Goal: Task Accomplishment & Management: Use online tool/utility

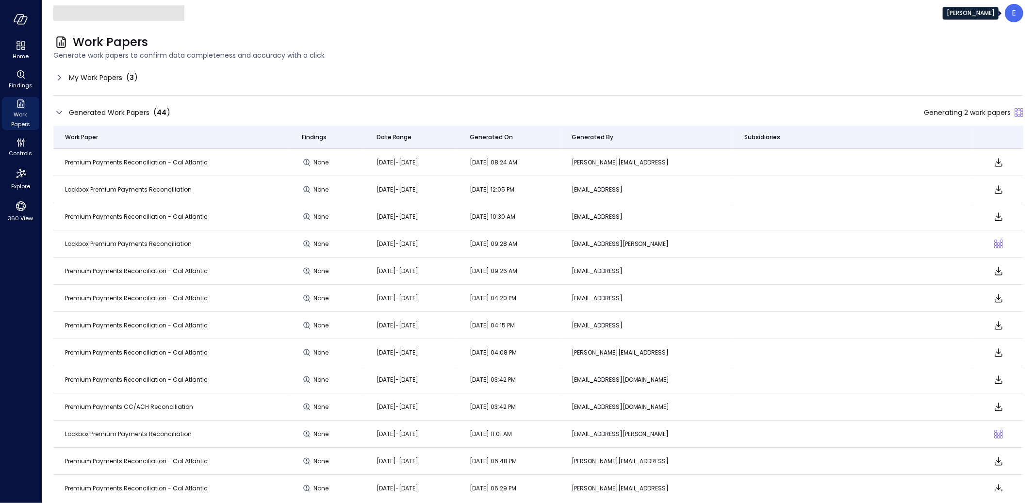
click at [81, 74] on span "My Work Papers" at bounding box center [95, 77] width 53 height 11
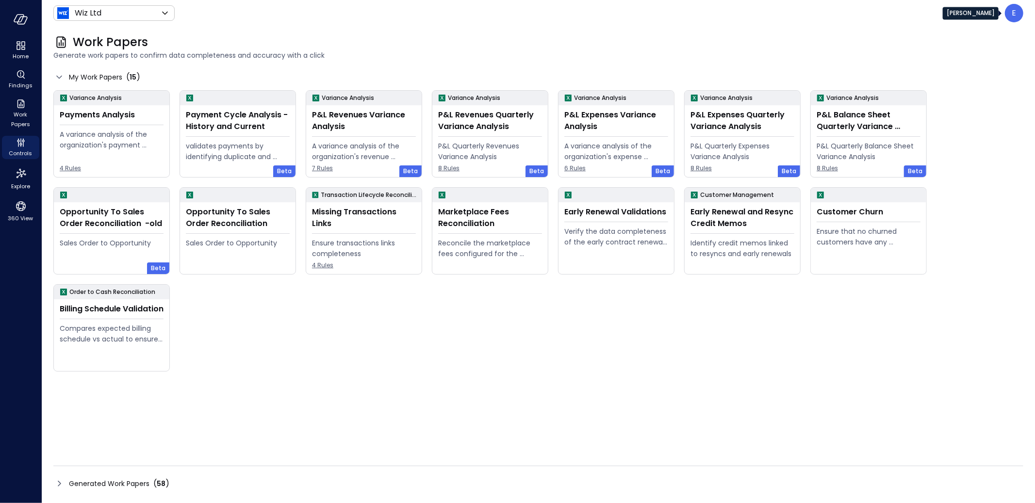
click at [1010, 10] on div "E" at bounding box center [1014, 13] width 18 height 18
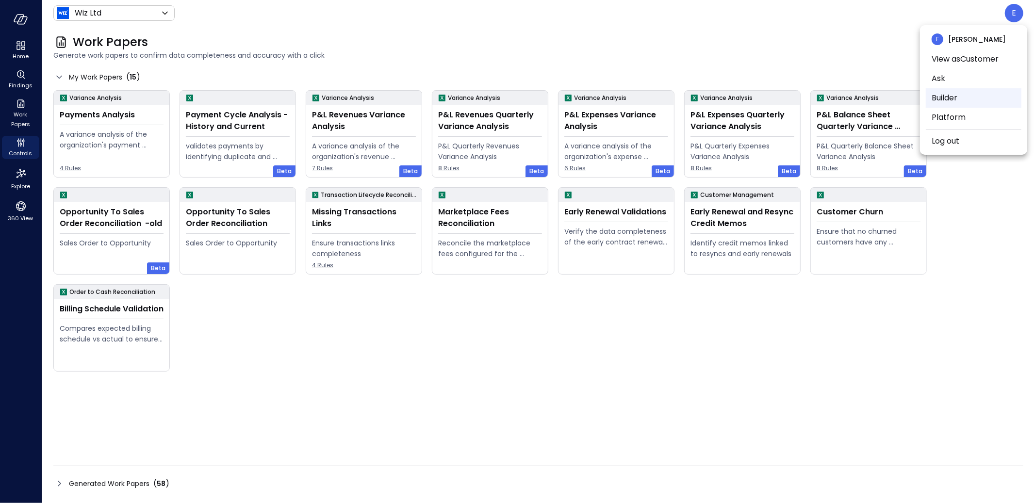
click at [953, 96] on li "Builder" at bounding box center [974, 97] width 96 height 19
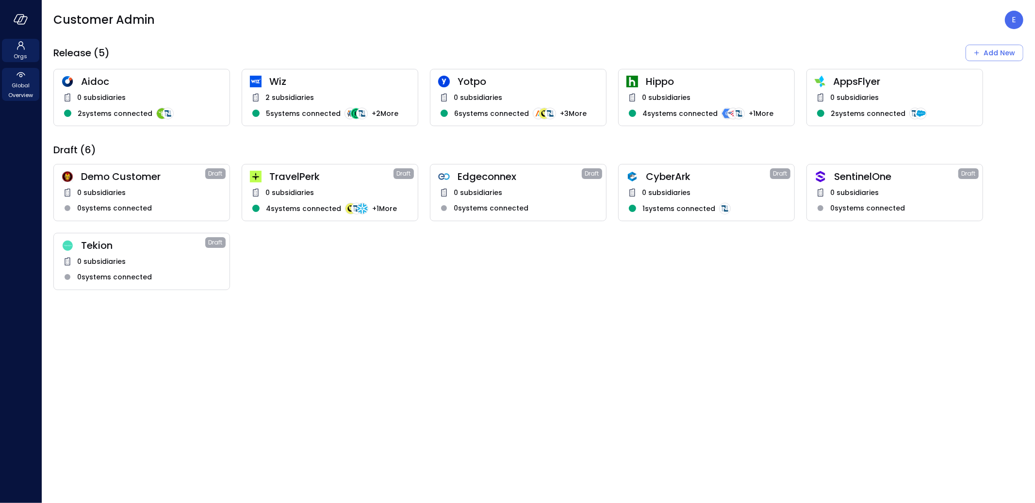
click at [17, 83] on span "Global Overview" at bounding box center [21, 90] width 30 height 19
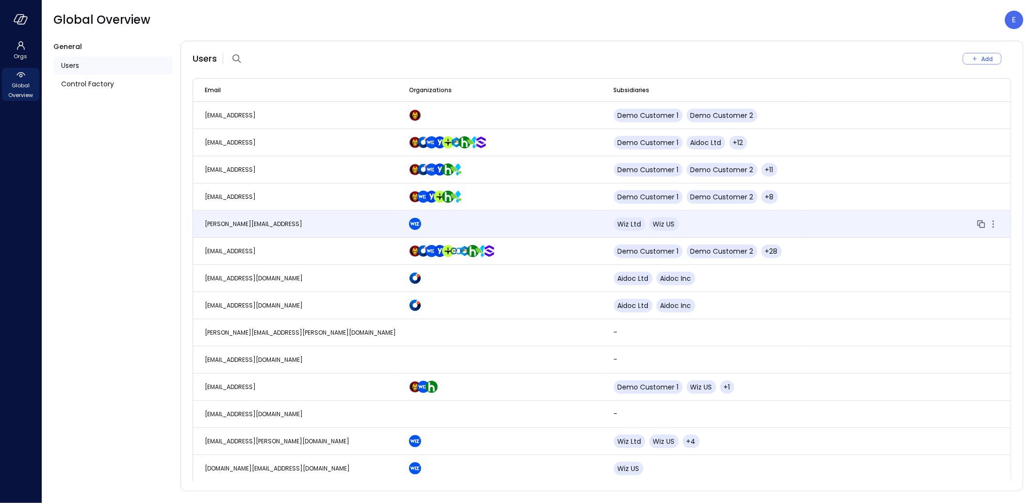
click at [243, 223] on span "[PERSON_NAME][EMAIL_ADDRESS]" at bounding box center [254, 224] width 98 height 8
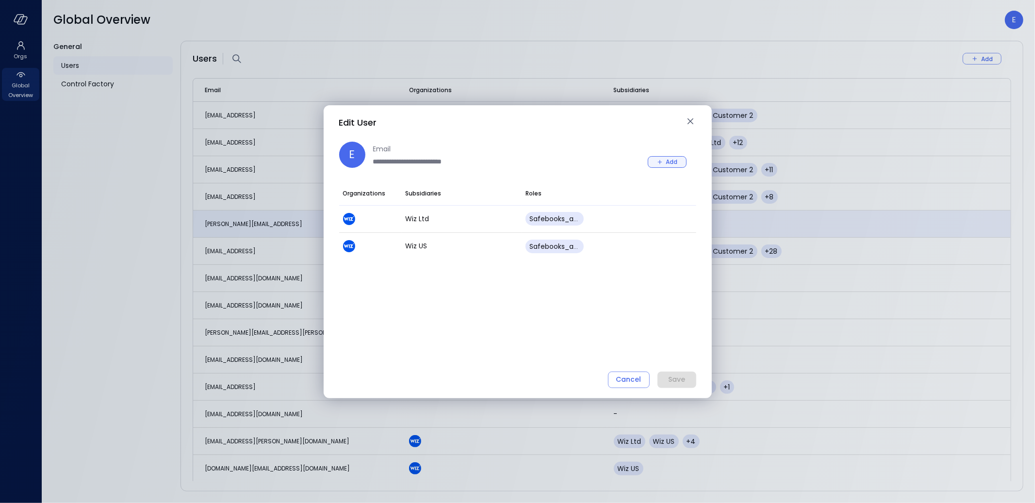
click at [673, 160] on div "Add" at bounding box center [672, 162] width 12 height 10
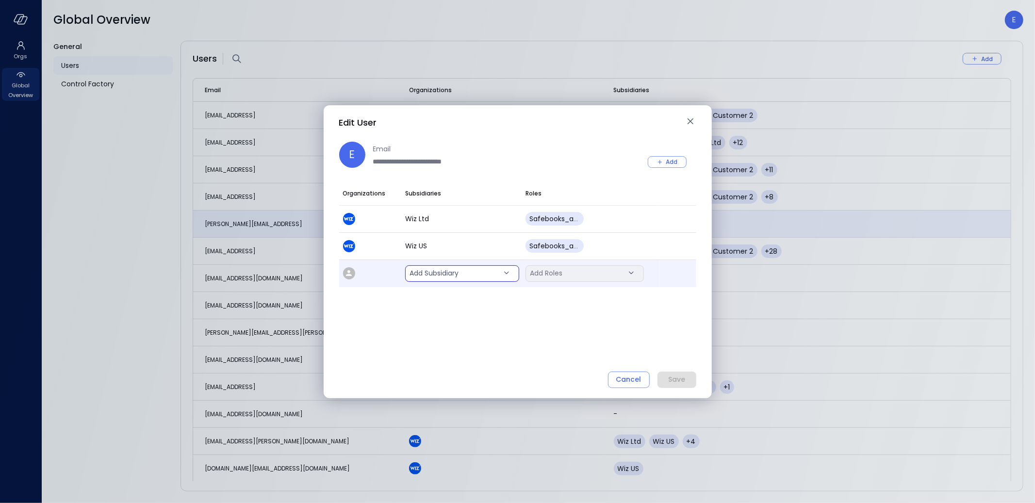
click at [458, 274] on body "Orgs Global Overview Global Overview E General Users Control Factory Users Add …" at bounding box center [517, 251] width 1035 height 503
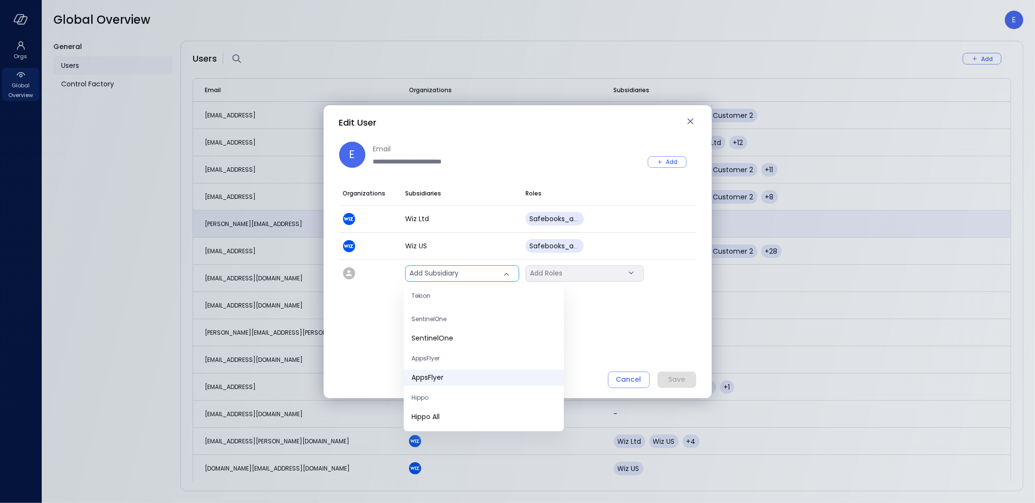
scroll to position [39, 0]
click at [445, 394] on span "Hippo All" at bounding box center [483, 398] width 145 height 10
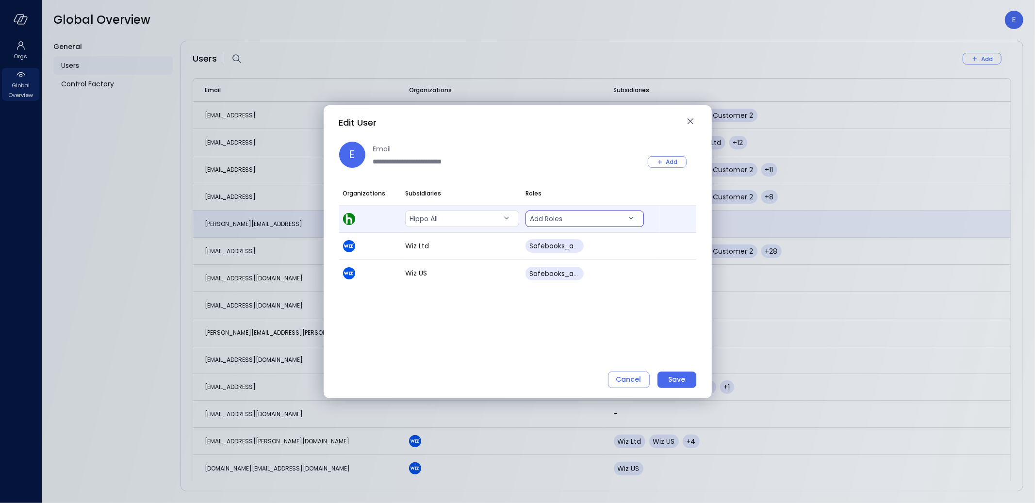
click at [569, 217] on body "Orgs Global Overview Global Overview E General Users Control Factory Users Add …" at bounding box center [517, 251] width 1035 height 503
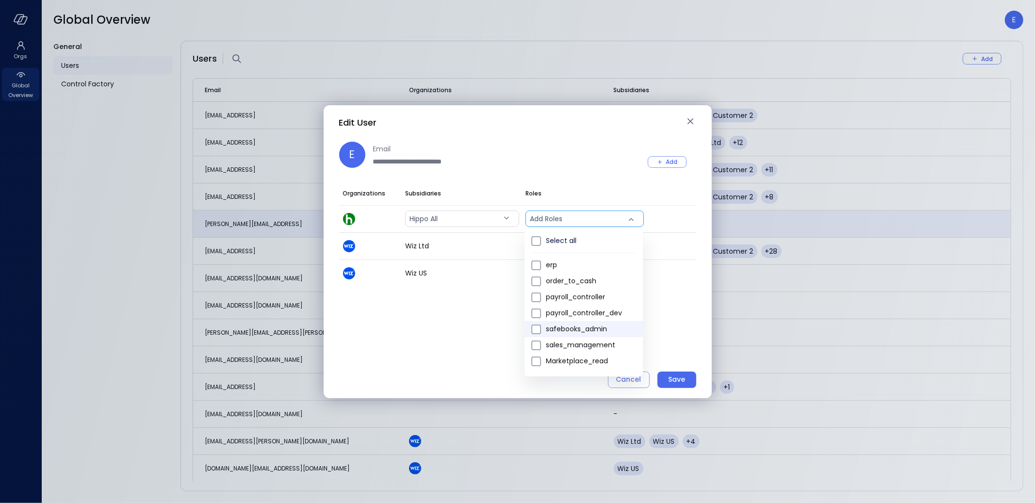
click at [594, 330] on span "safebooks_admin" at bounding box center [590, 329] width 89 height 10
type input "*"
click at [681, 381] on div at bounding box center [517, 251] width 1035 height 503
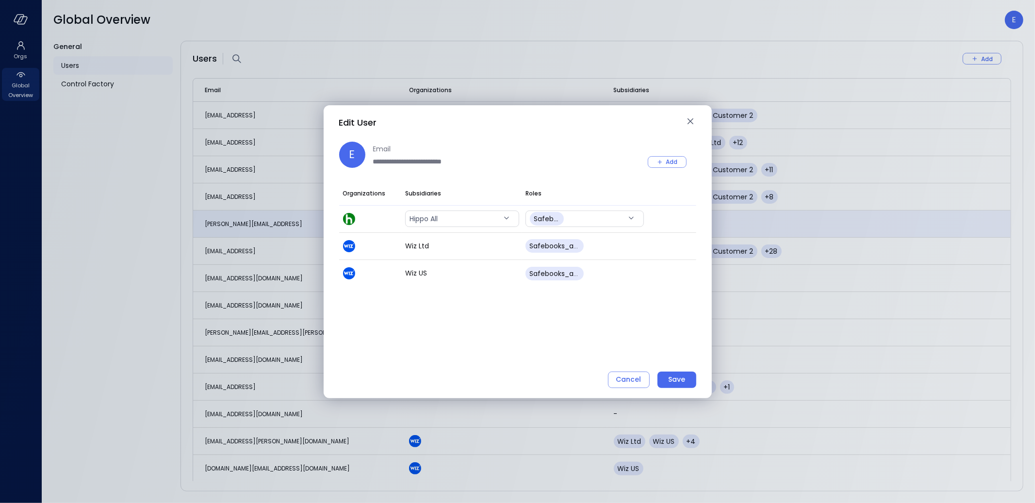
click at [681, 381] on div "Save" at bounding box center [676, 380] width 17 height 12
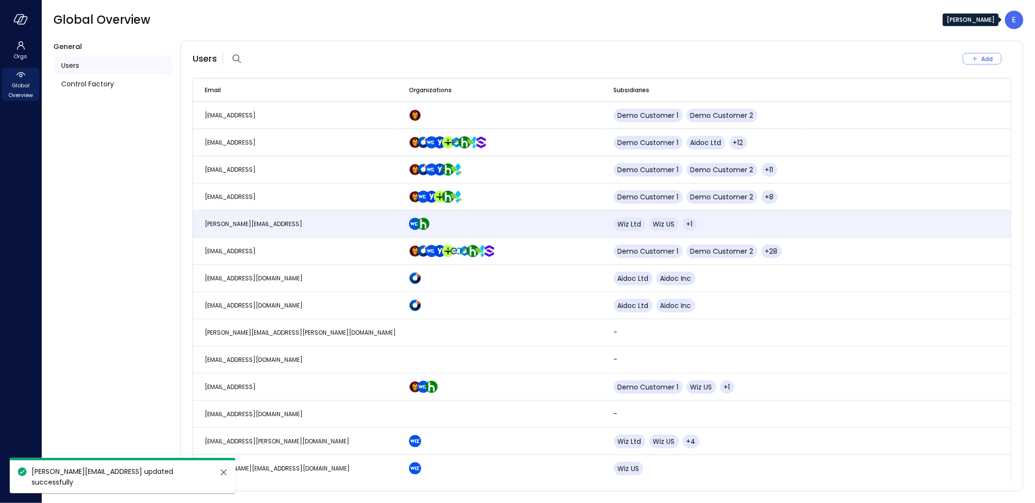
click at [1008, 22] on div "E" at bounding box center [1014, 20] width 18 height 18
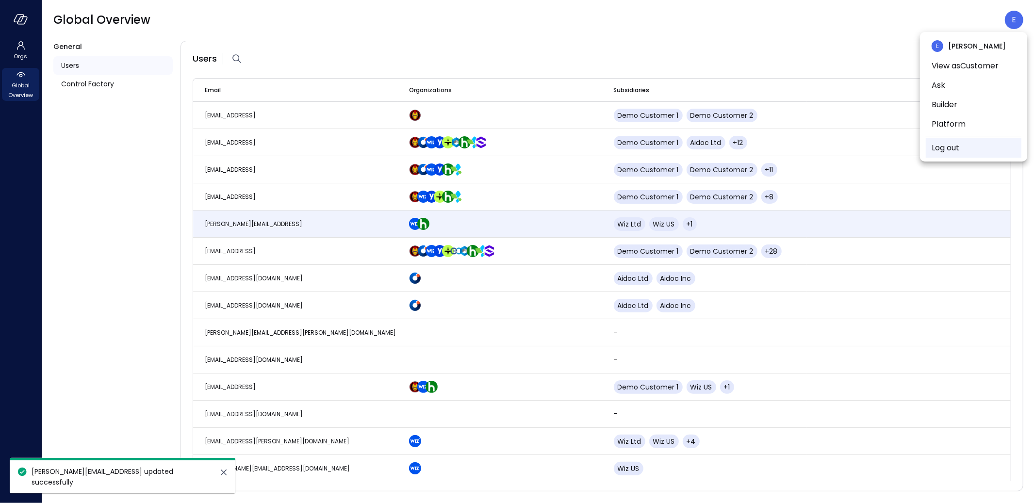
click at [945, 150] on link "Log out" at bounding box center [946, 148] width 28 height 12
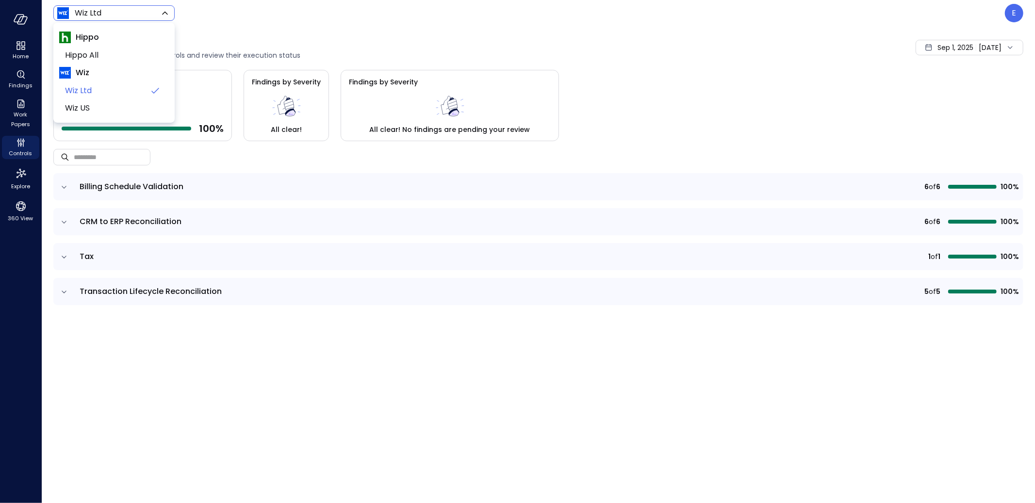
click at [96, 11] on body "Home Findings Work Papers Controls Explore 360 View Wiz Ltd ****** ​ E Controls…" at bounding box center [517, 251] width 1035 height 503
click at [98, 54] on span "Hippo All" at bounding box center [113, 55] width 96 height 12
type input "*******"
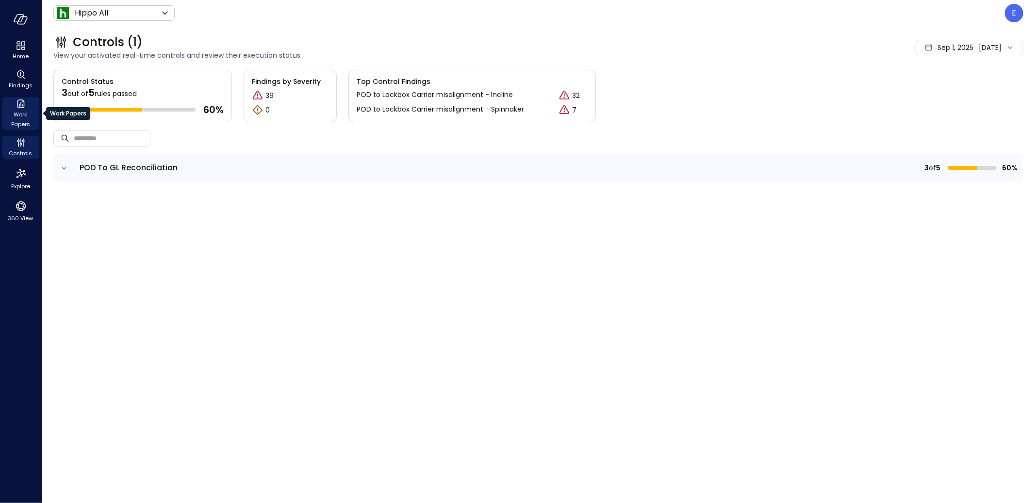
click at [14, 110] on span "Work Papers" at bounding box center [21, 119] width 30 height 19
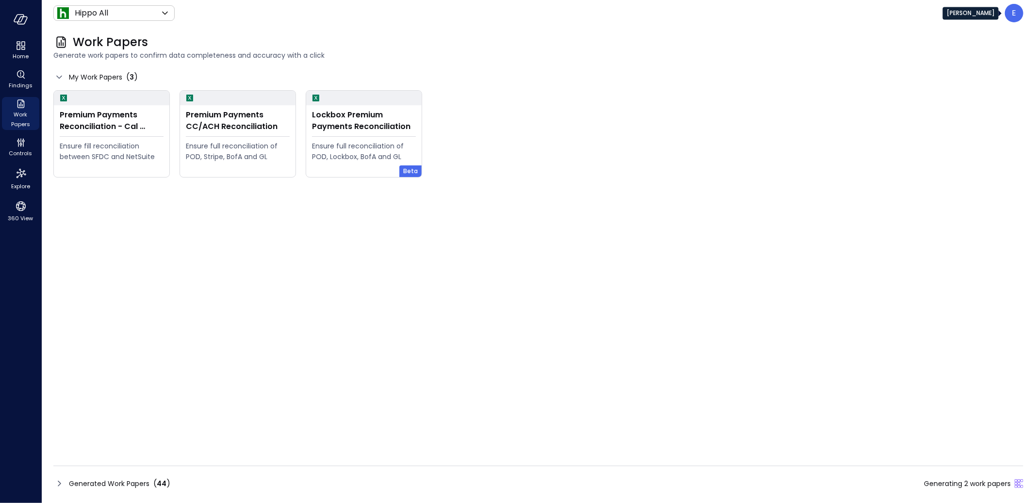
click at [1011, 14] on div "E" at bounding box center [1014, 13] width 18 height 18
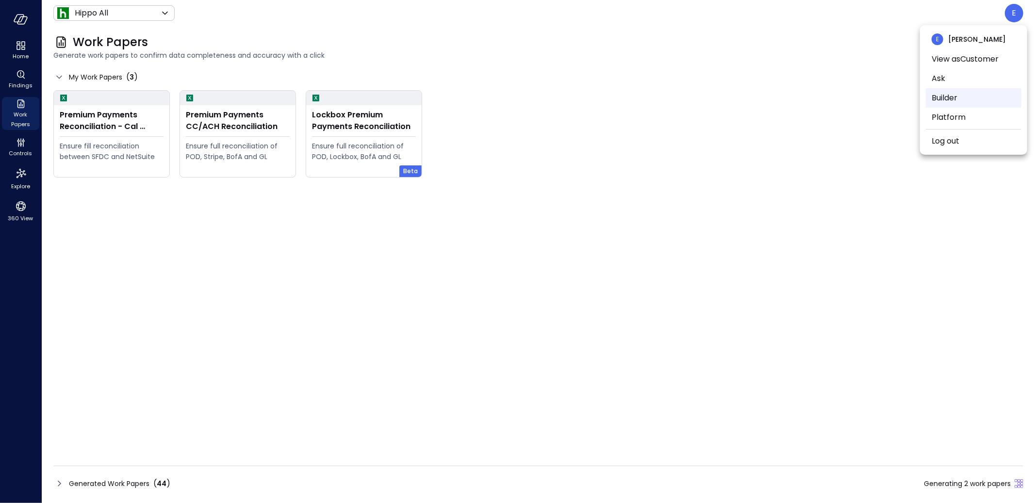
click at [954, 98] on li "Builder" at bounding box center [974, 97] width 96 height 19
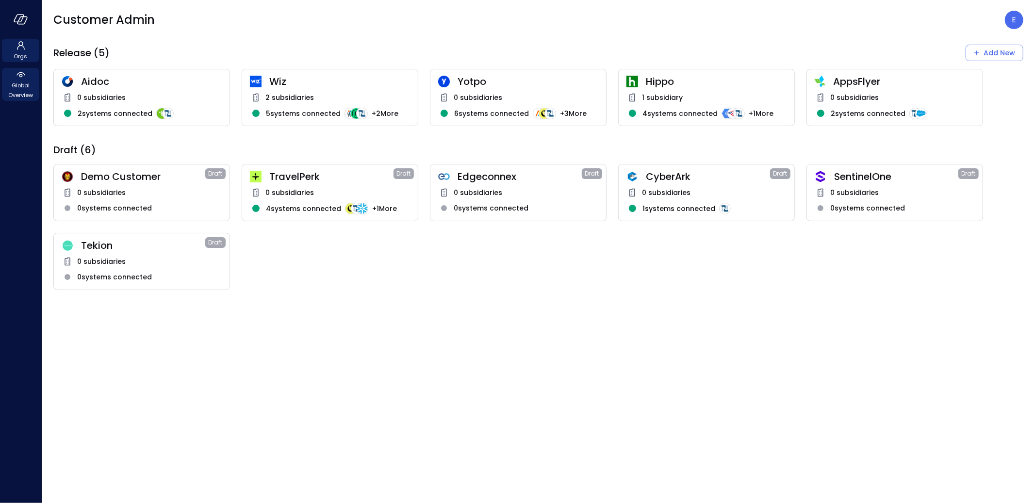
click at [24, 76] on icon at bounding box center [21, 75] width 12 height 12
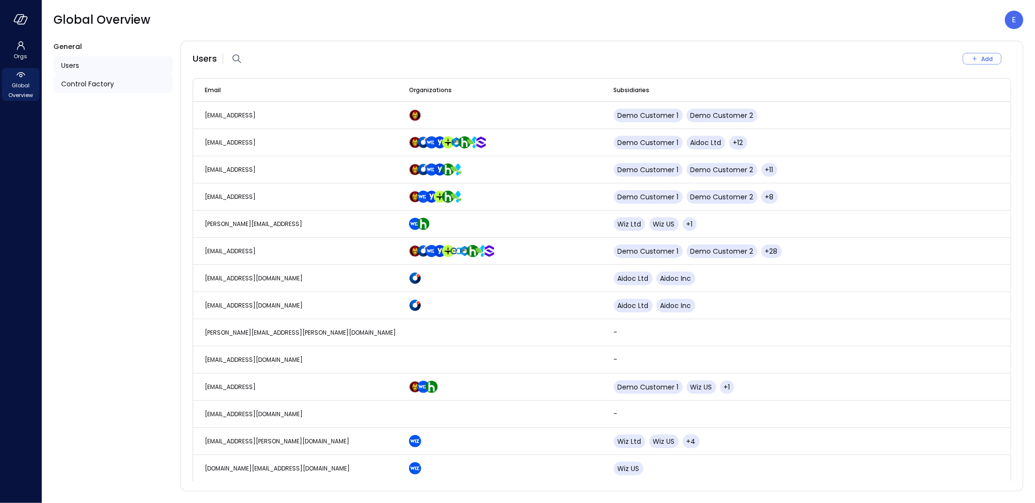
click at [102, 88] on span "Control Factory" at bounding box center [87, 84] width 53 height 11
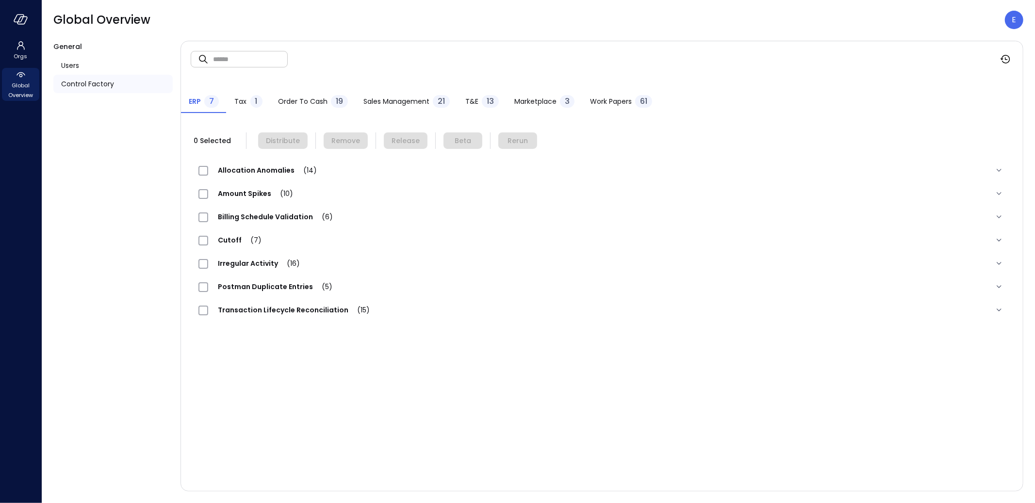
click at [620, 99] on span "Work Papers" at bounding box center [611, 101] width 42 height 11
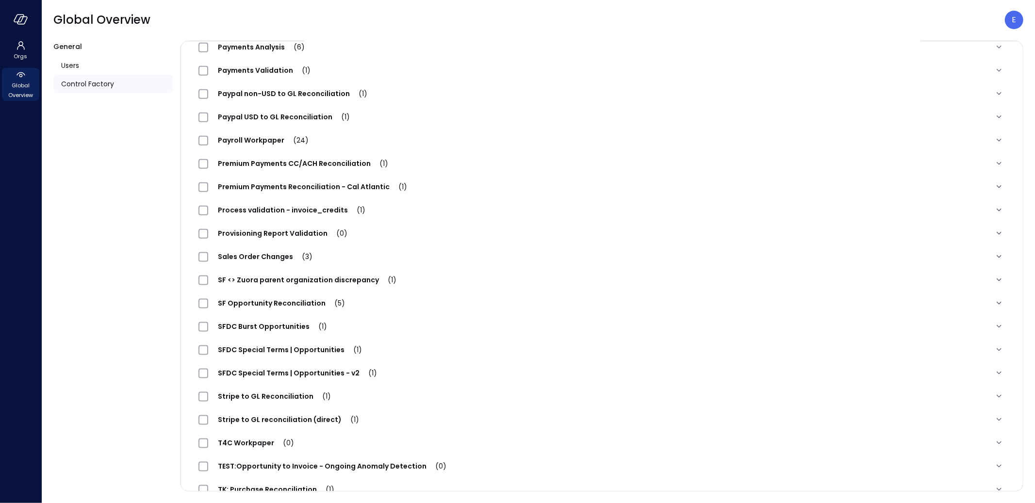
scroll to position [949, 0]
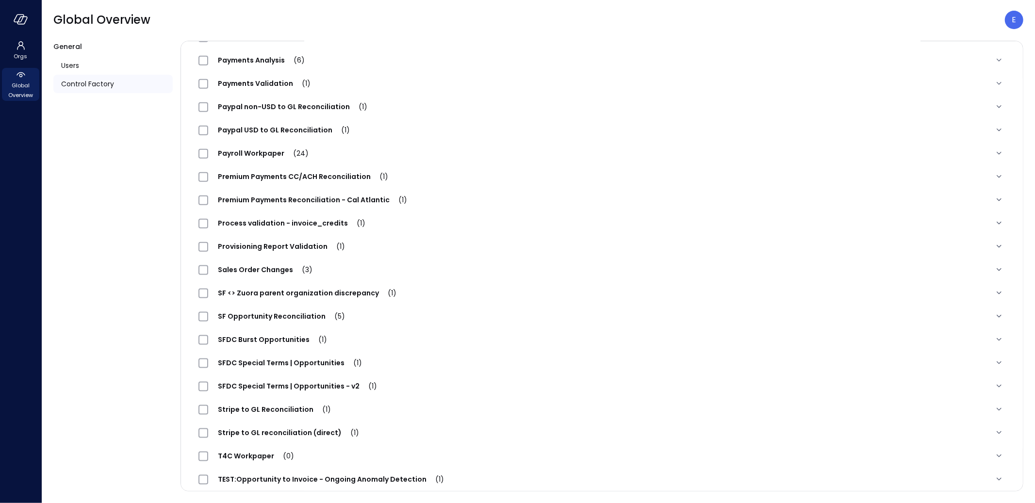
click at [337, 178] on span "Premium Payments CC/ACH Reconciliation (1)" at bounding box center [303, 177] width 190 height 10
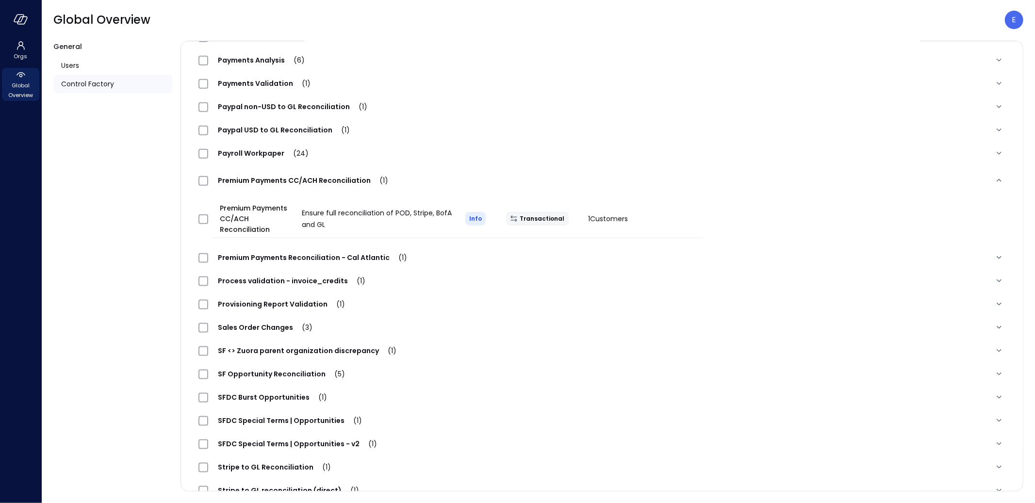
click at [208, 221] on div at bounding box center [205, 219] width 21 height 19
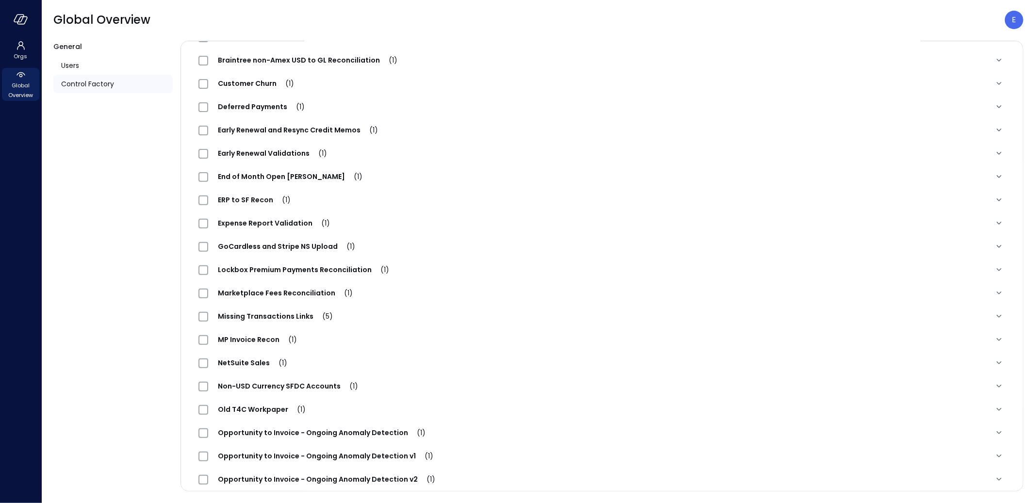
scroll to position [0, 0]
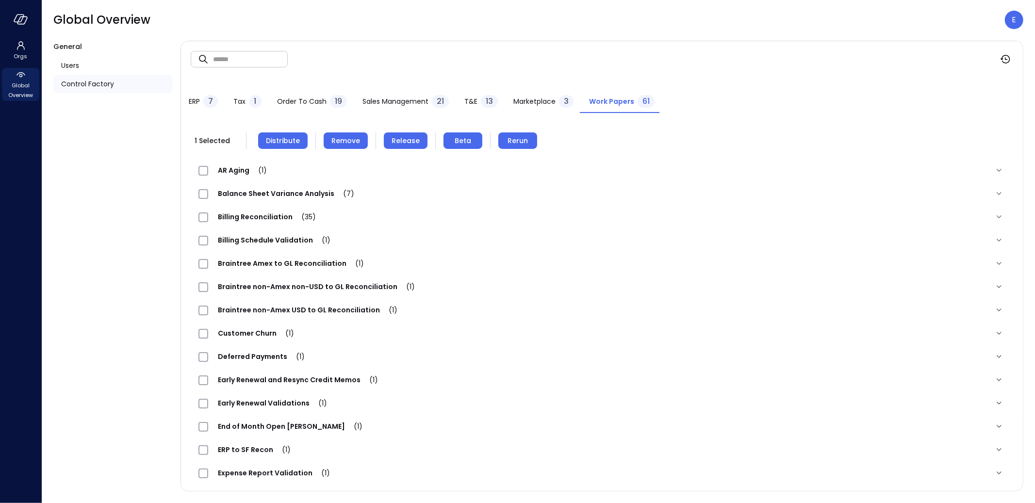
click at [339, 136] on span "Remove" at bounding box center [345, 140] width 29 height 11
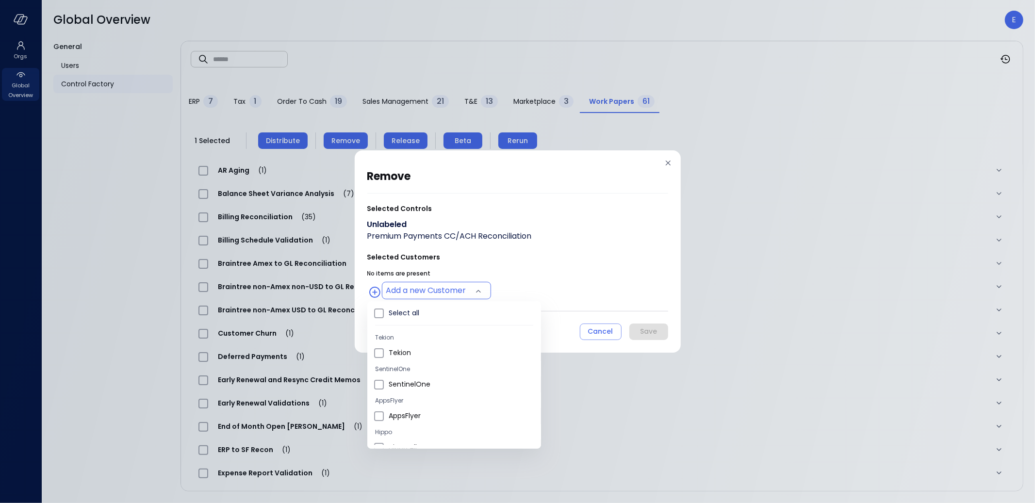
click at [459, 291] on body "Orgs Global Overview Global Overview E General Users Control Factory ​ ​ ERP 7 …" at bounding box center [517, 251] width 1035 height 503
click at [403, 358] on span "Hippo All" at bounding box center [461, 360] width 145 height 10
type input "**********"
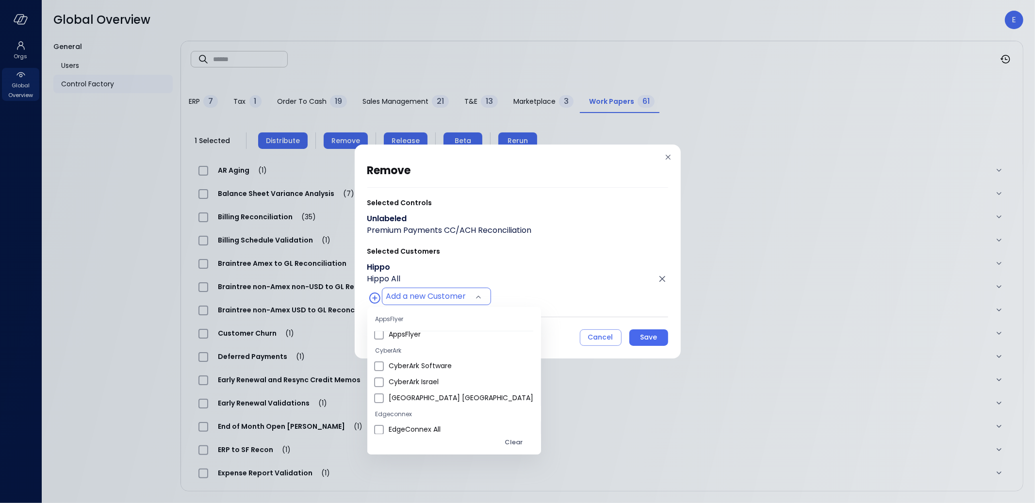
click at [646, 341] on div at bounding box center [517, 251] width 1035 height 503
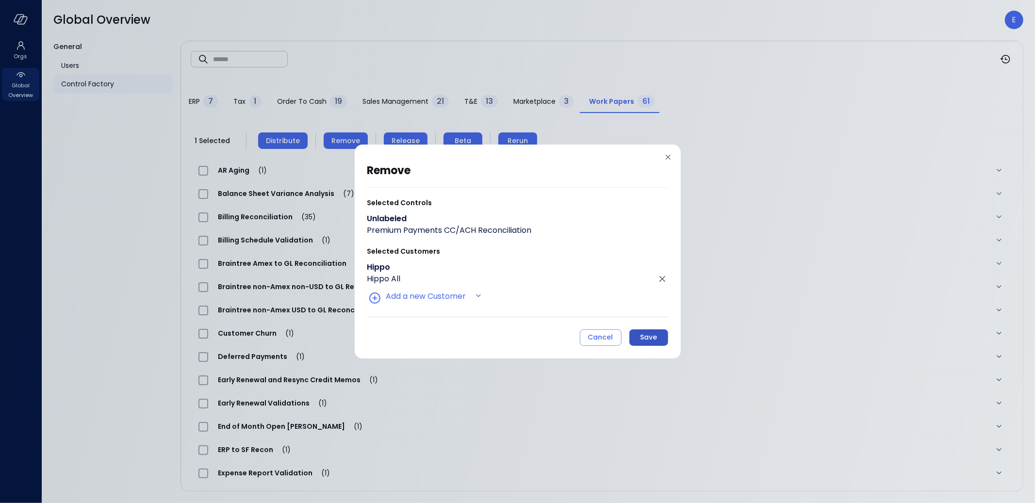
click at [647, 338] on div "Save" at bounding box center [648, 337] width 17 height 12
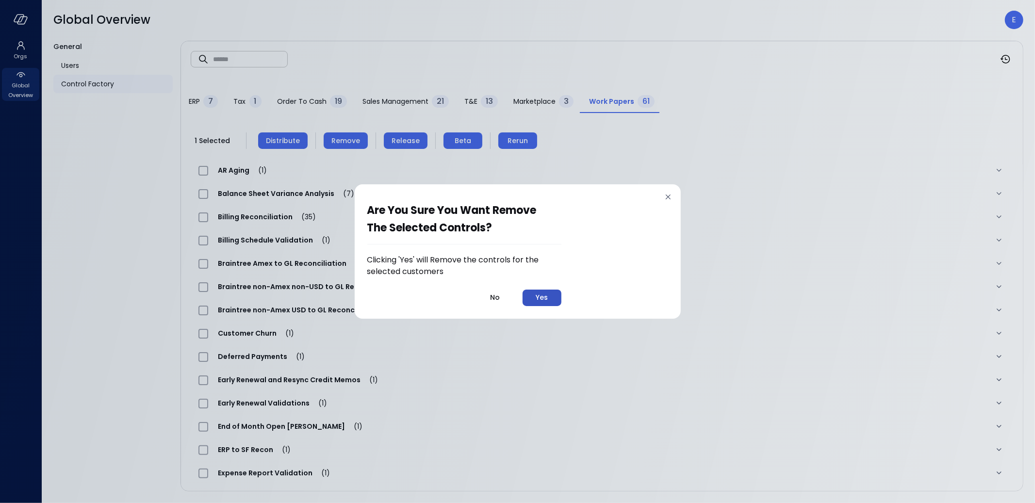
click at [545, 298] on div "Yes" at bounding box center [542, 298] width 12 height 12
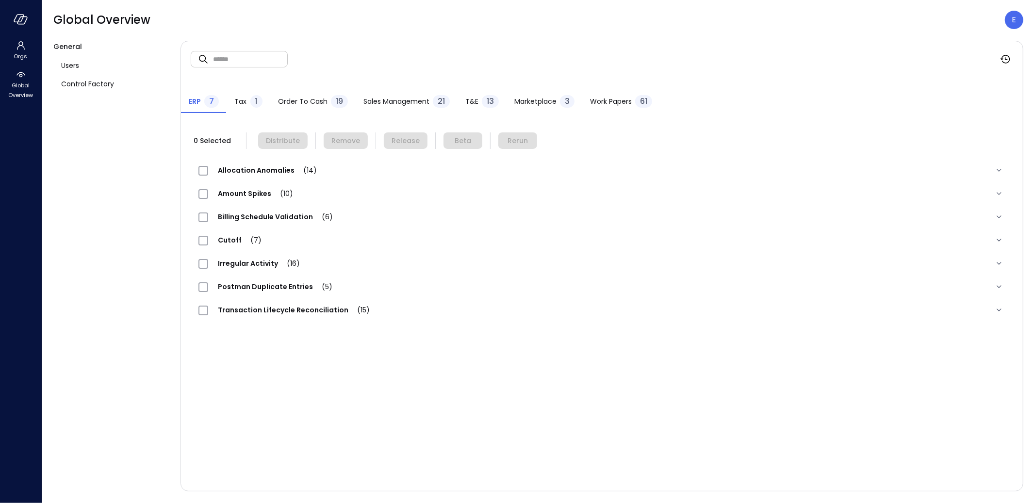
click at [621, 97] on span "Work Papers" at bounding box center [611, 101] width 42 height 11
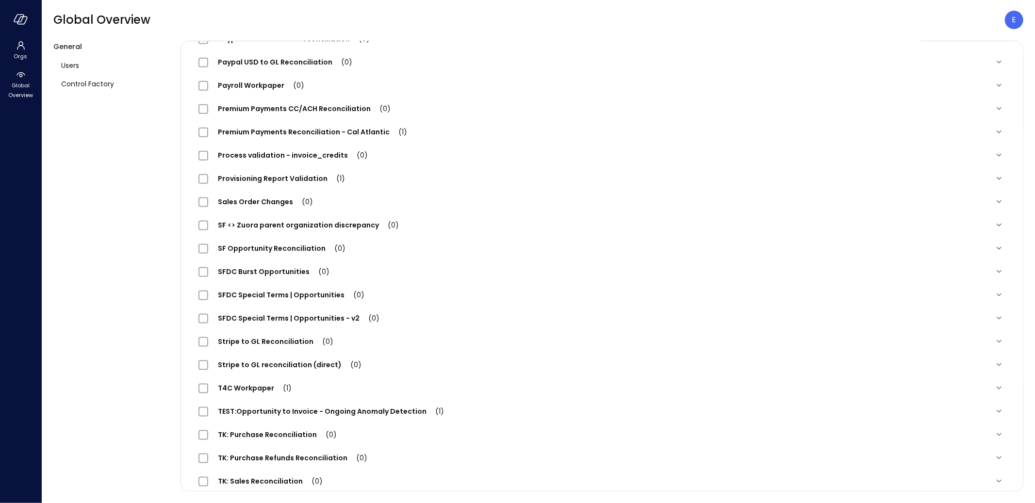
scroll to position [998, 0]
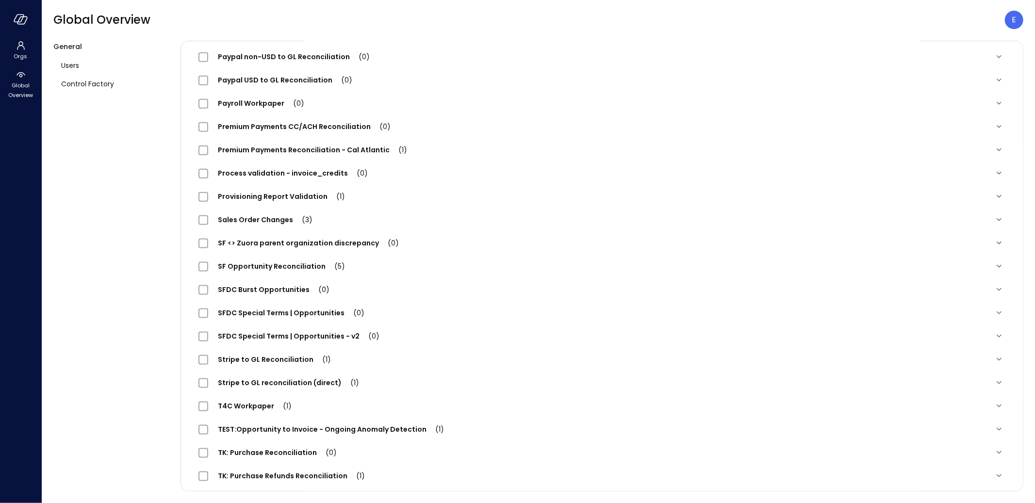
click at [261, 128] on span "Premium Payments CC/ACH Reconciliation (0)" at bounding box center [304, 127] width 192 height 10
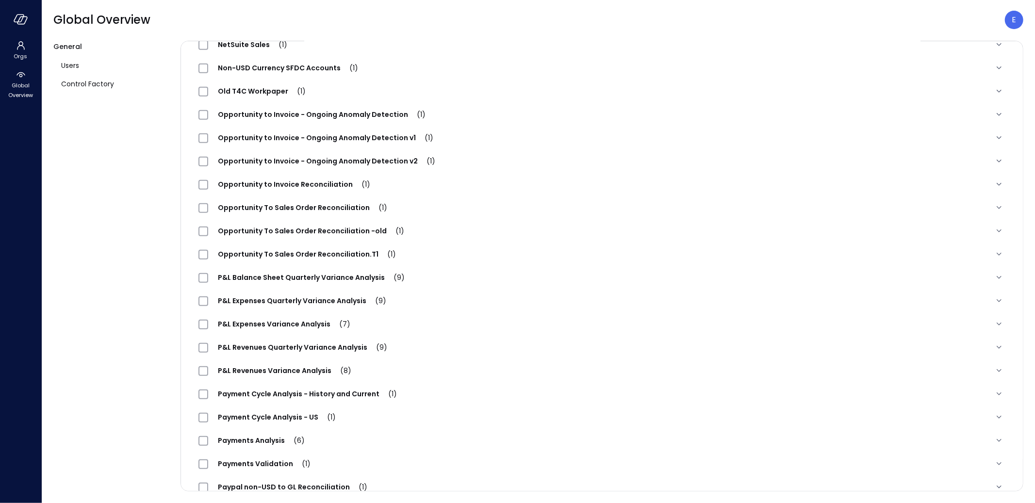
scroll to position [0, 0]
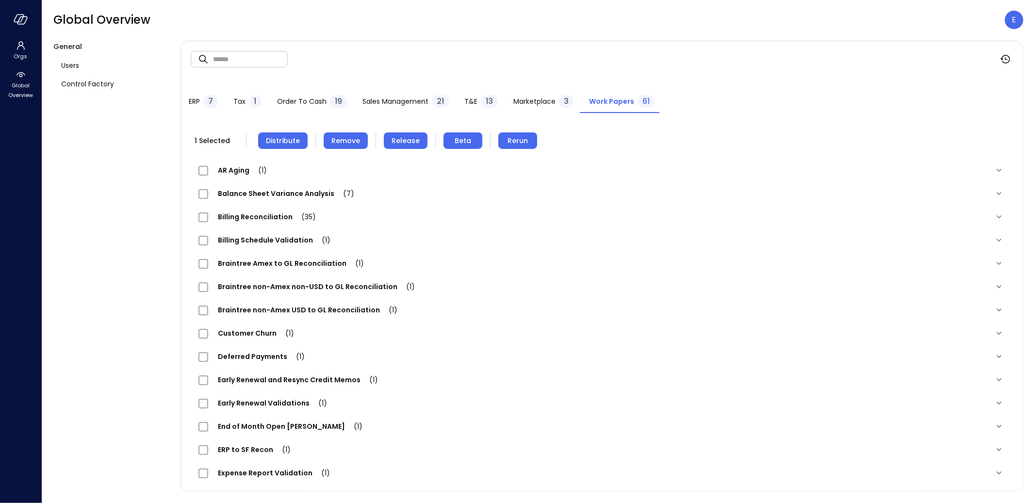
click at [269, 141] on span "Distribute" at bounding box center [283, 140] width 34 height 11
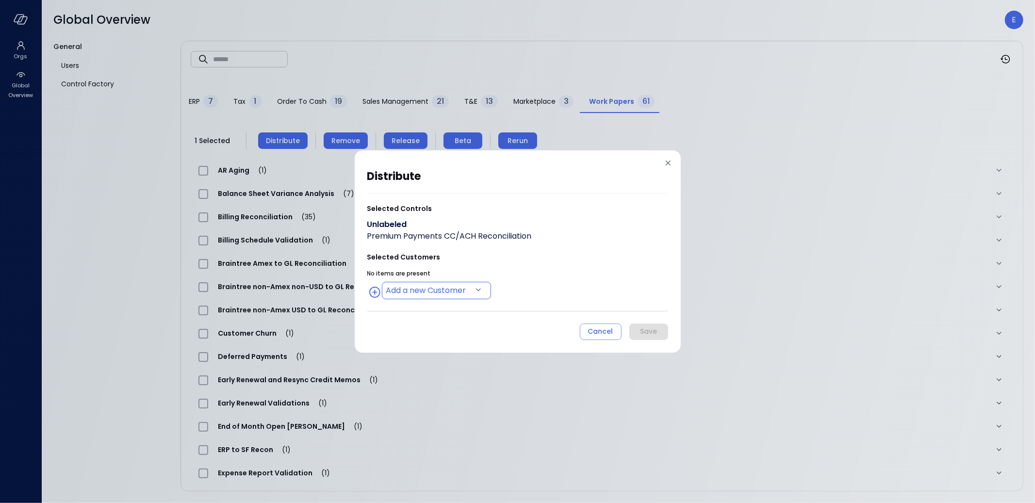
click at [442, 294] on body "Orgs Global Overview Global Overview E General Users Control Factory ​ ​ ERP 7 …" at bounding box center [517, 251] width 1035 height 503
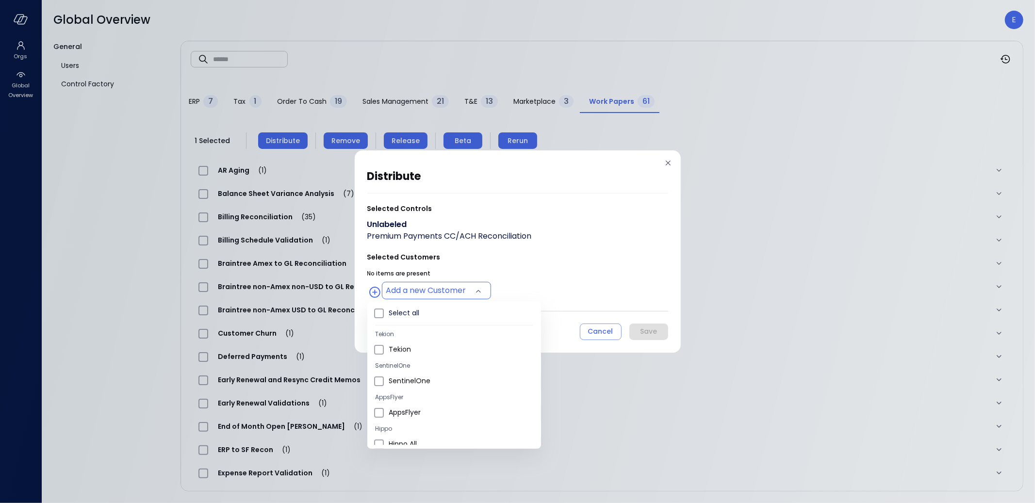
scroll to position [4, 0]
click at [415, 439] on span "Hippo All" at bounding box center [461, 444] width 145 height 10
type input "**********"
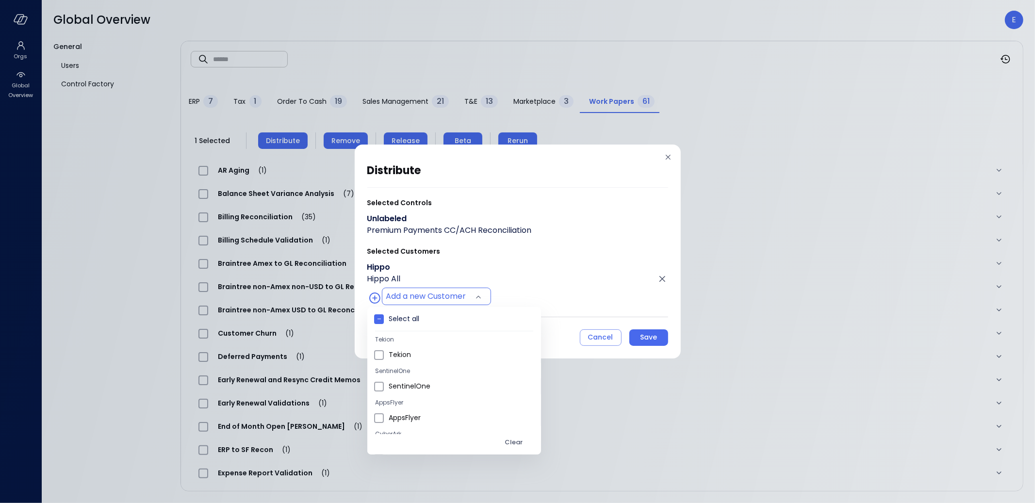
click at [644, 341] on div at bounding box center [517, 251] width 1035 height 503
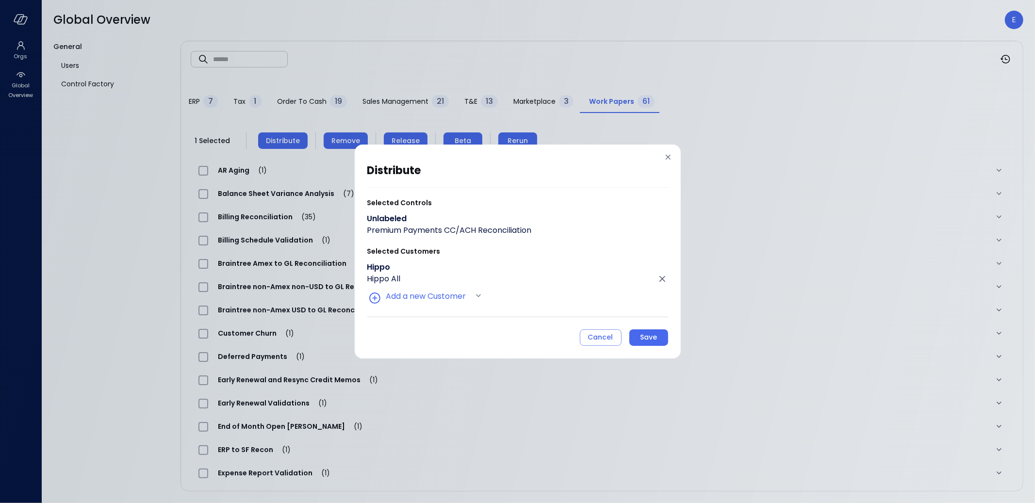
click at [659, 335] on button "Save" at bounding box center [648, 337] width 39 height 16
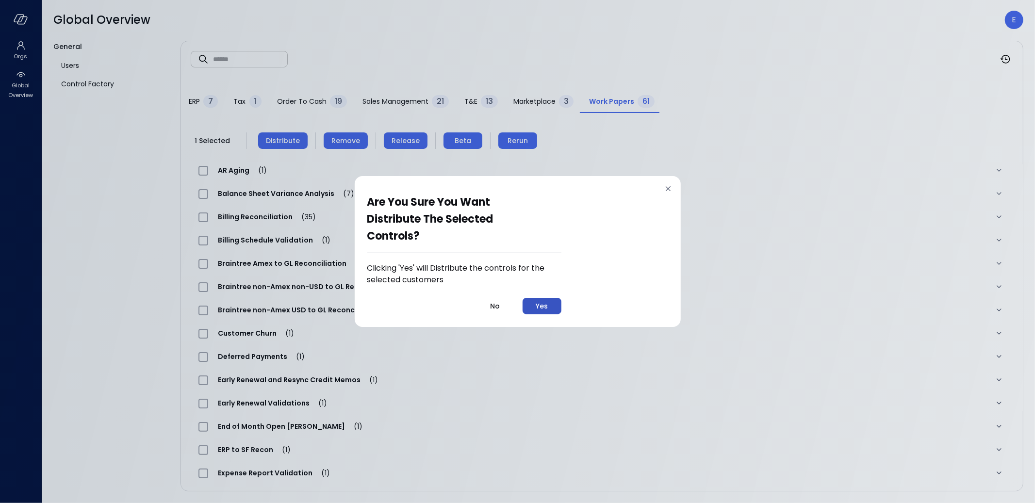
click at [556, 306] on button "Yes" at bounding box center [542, 306] width 39 height 16
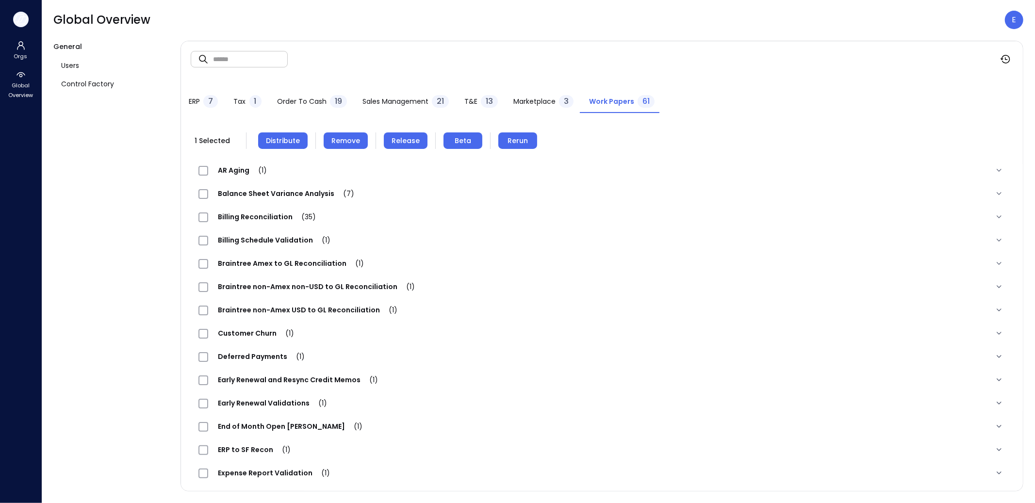
click at [24, 19] on icon "button" at bounding box center [21, 19] width 15 height 11
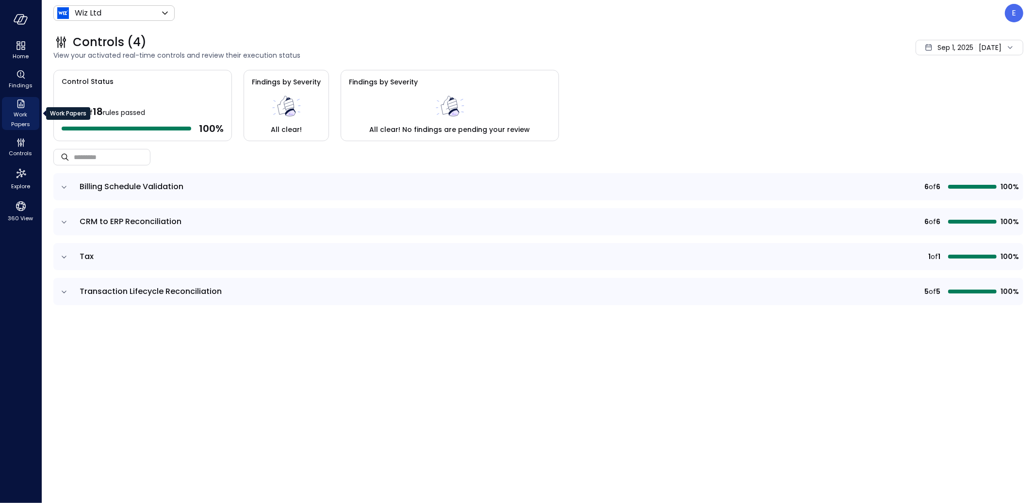
click at [18, 114] on span "Work Papers" at bounding box center [21, 119] width 30 height 19
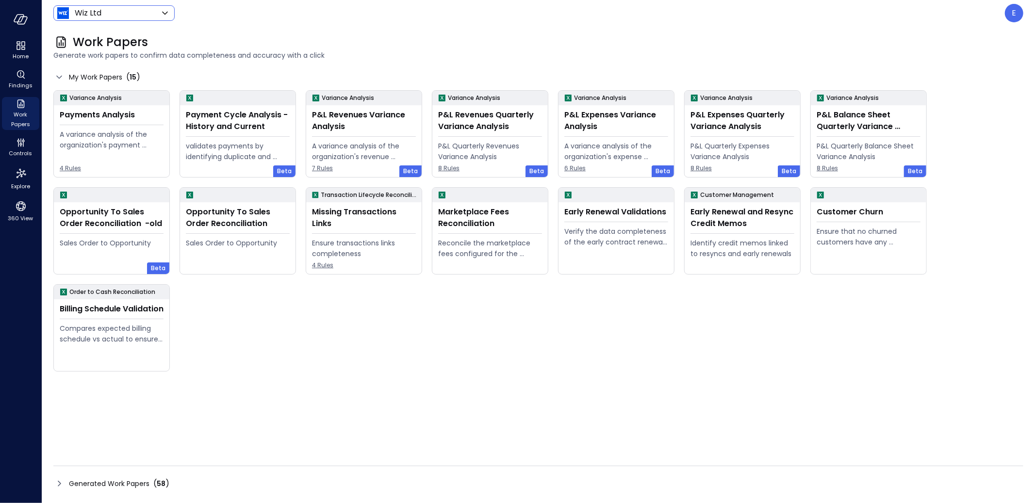
click at [98, 17] on body "Home Findings Work Papers Controls Explore 360 View Wiz Ltd ****** ​ E Work Pap…" at bounding box center [517, 251] width 1035 height 503
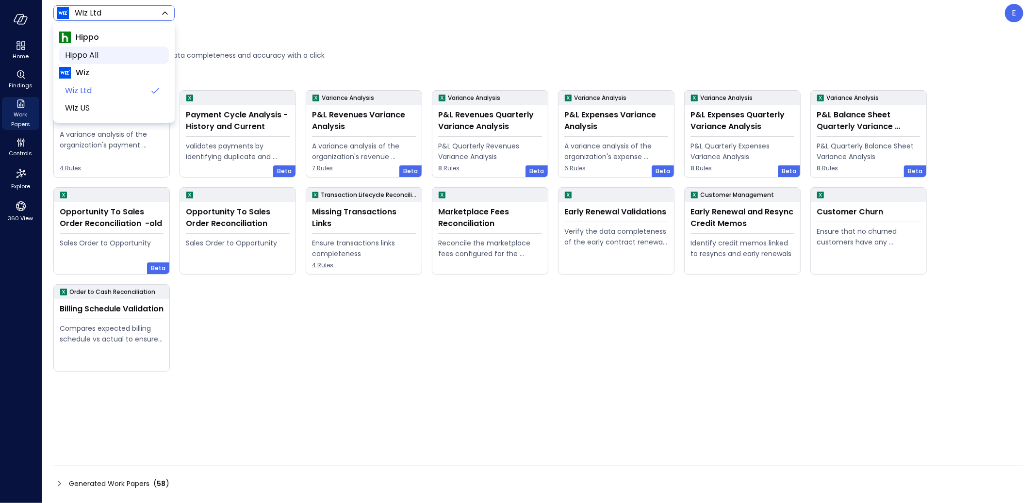
click at [96, 58] on span "Hippo All" at bounding box center [113, 55] width 96 height 12
type input "*******"
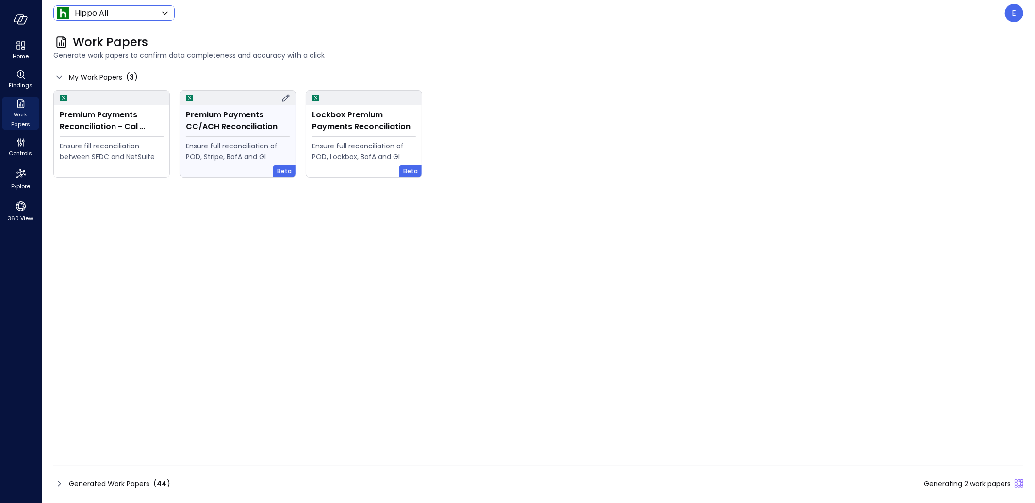
click at [243, 152] on div "Ensure full reconciliation of POD, Stripe, BofA and GL" at bounding box center [238, 151] width 104 height 21
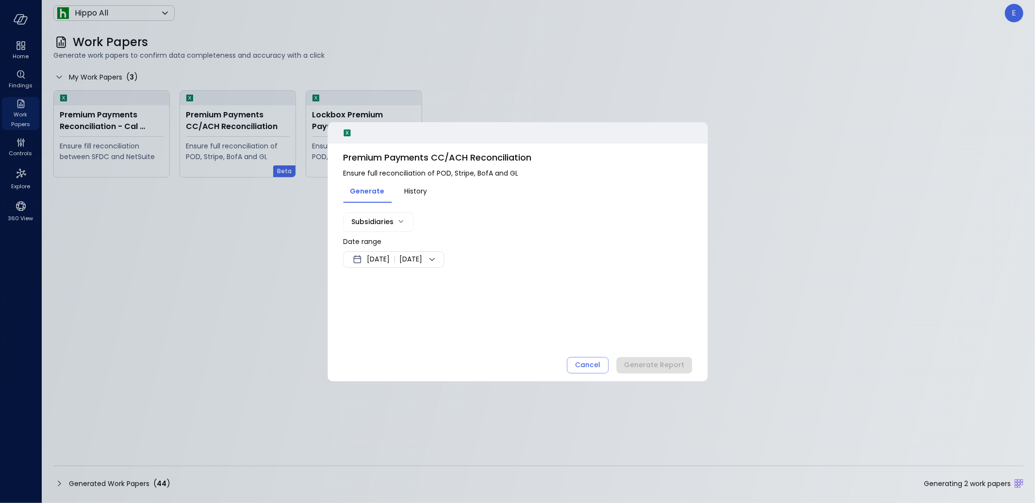
click at [390, 259] on span "Sep 2, 2025" at bounding box center [378, 260] width 23 height 12
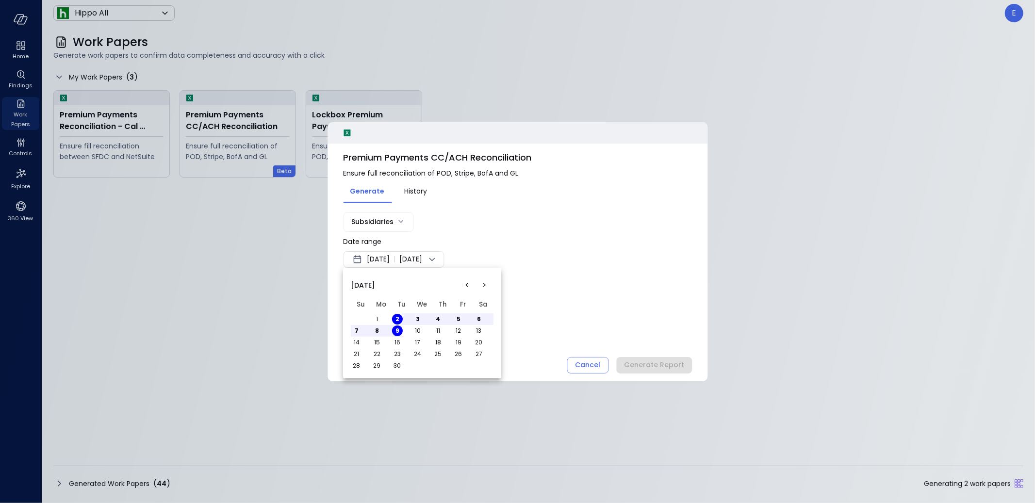
click at [469, 286] on button "<" at bounding box center [466, 285] width 17 height 17
click at [459, 320] on button "1" at bounding box center [458, 319] width 11 height 11
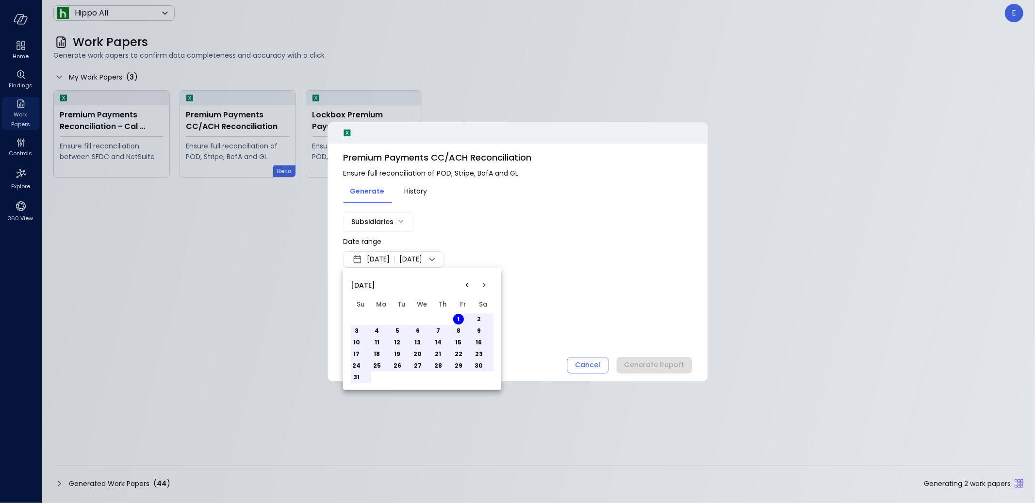
click at [358, 376] on button "31" at bounding box center [356, 377] width 11 height 11
click at [581, 270] on div at bounding box center [517, 251] width 1035 height 503
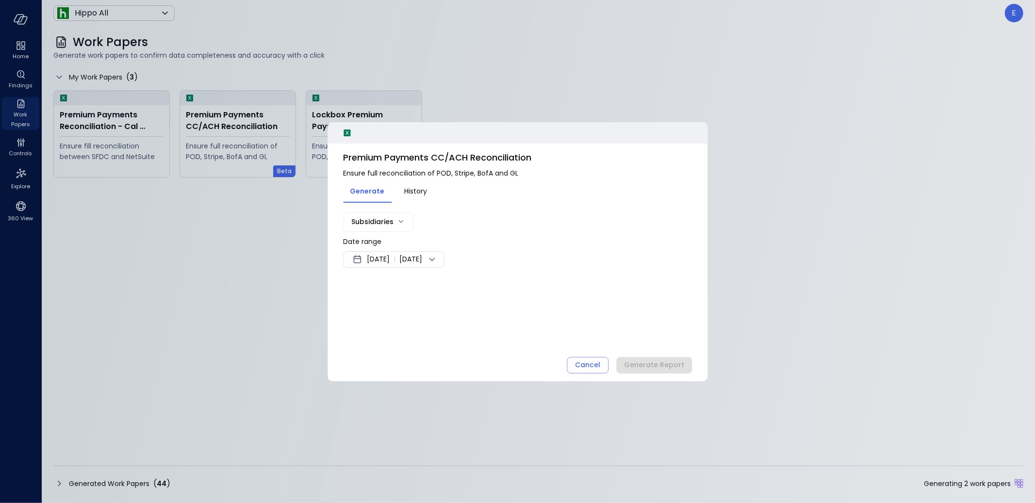
click at [363, 221] on body "Home Findings Work Papers Controls Explore 360 View Hippo All ******* ​ E Work …" at bounding box center [517, 251] width 1035 height 503
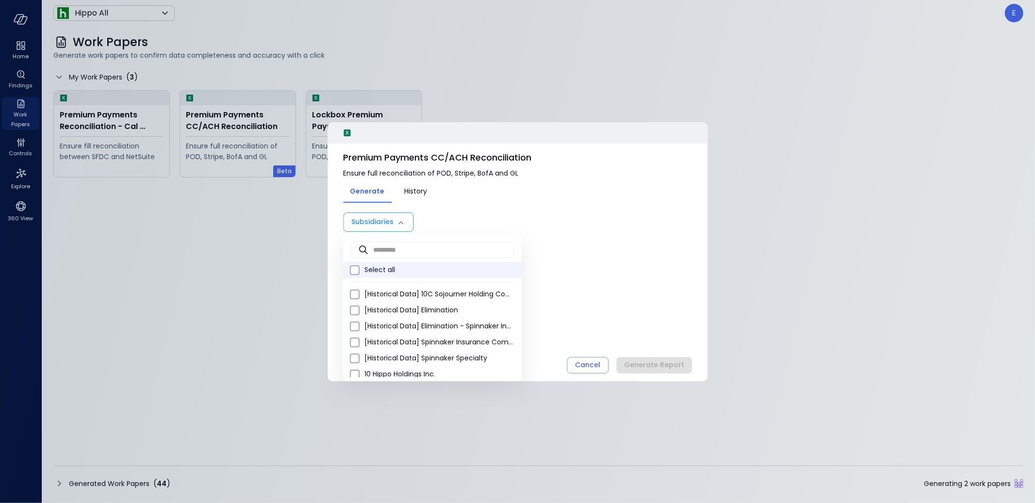
click at [381, 263] on li "Select all" at bounding box center [432, 270] width 179 height 16
type input "**********"
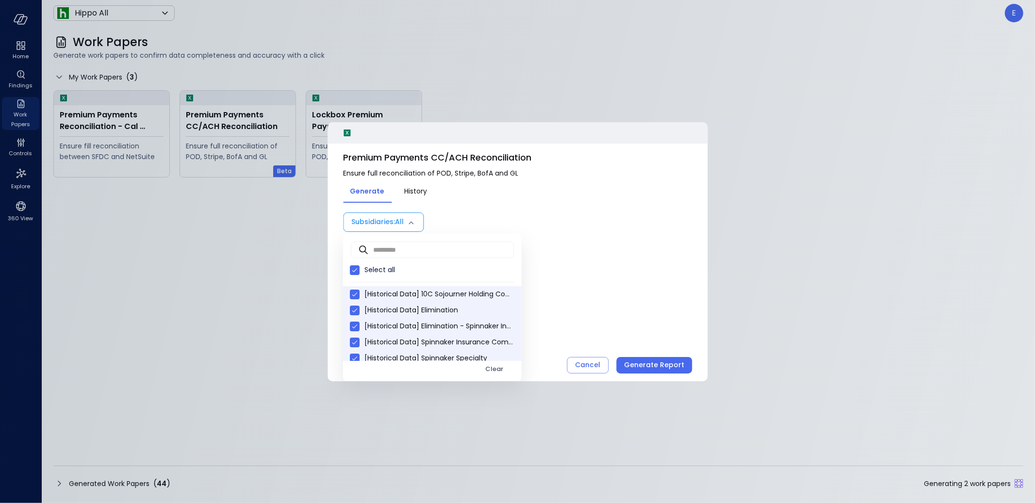
click at [618, 278] on div at bounding box center [517, 251] width 1035 height 503
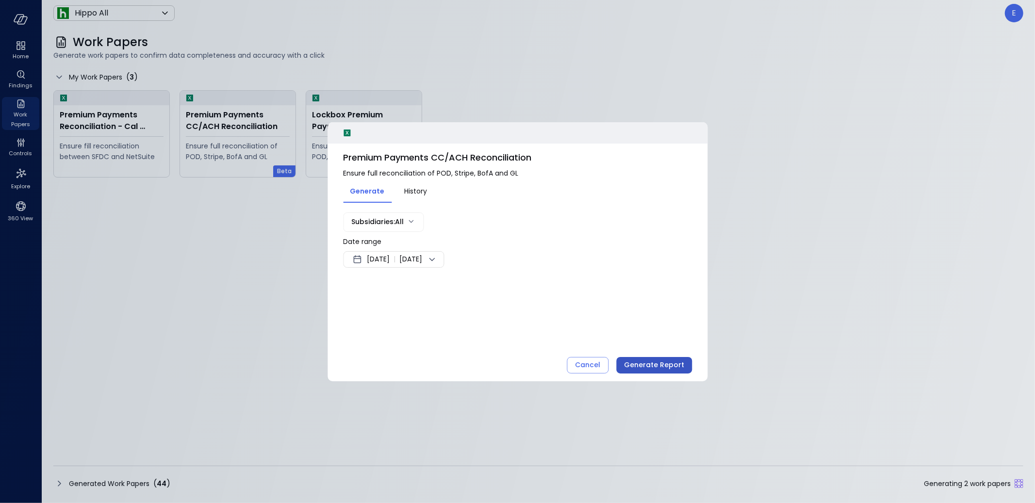
click at [664, 364] on div "Generate Report" at bounding box center [654, 365] width 60 height 12
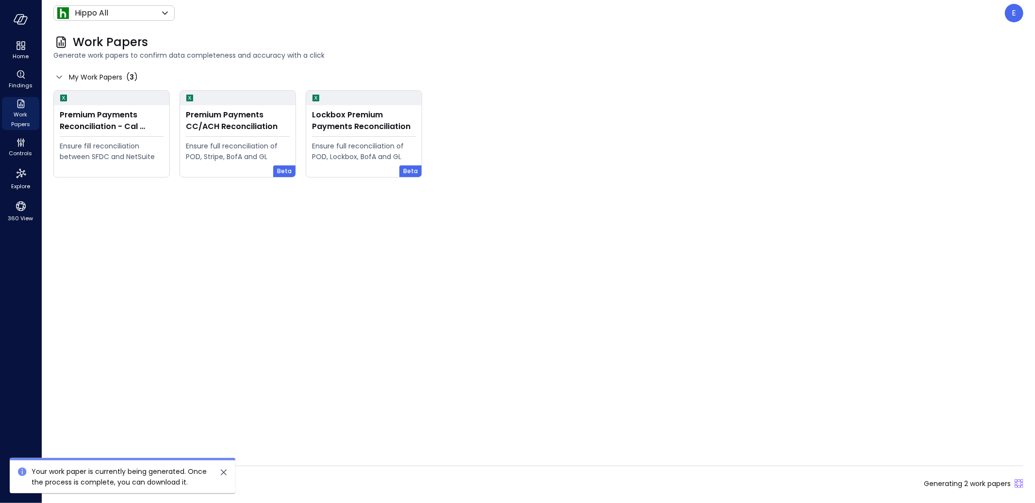
click at [223, 473] on icon "close" at bounding box center [224, 473] width 6 height 6
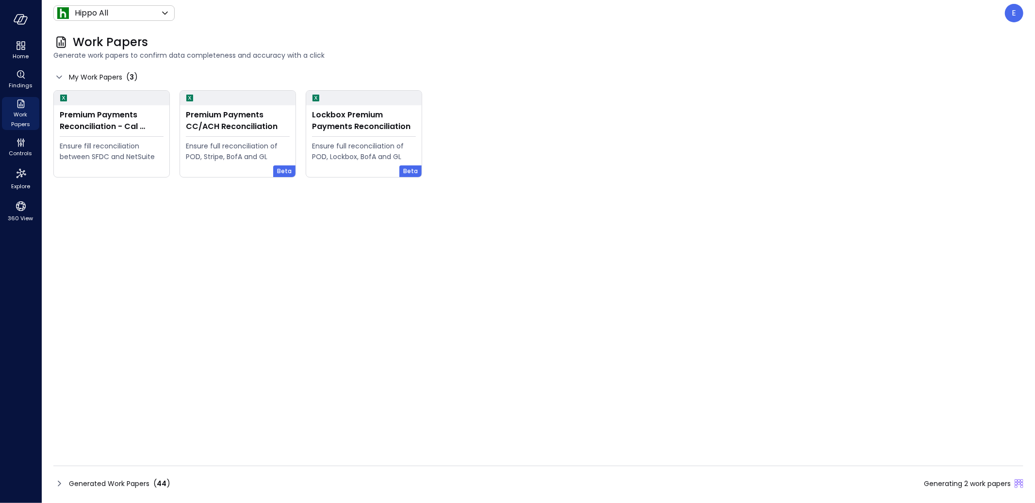
click at [325, 483] on div "Generated Work Papers ( 44 ) Generating 2 work papers" at bounding box center [538, 484] width 970 height 16
click at [109, 484] on span "Generated Work Papers" at bounding box center [109, 483] width 81 height 11
click at [120, 480] on span "Generated Work Papers" at bounding box center [109, 483] width 81 height 11
click at [118, 483] on span "Generated Work Papers" at bounding box center [109, 483] width 81 height 11
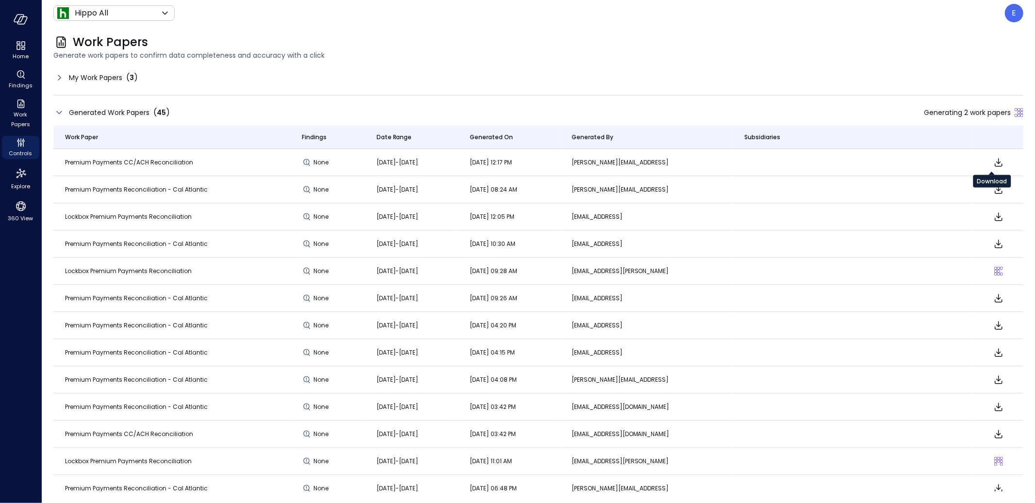
click at [995, 162] on icon "Download" at bounding box center [999, 162] width 8 height 8
click at [60, 76] on icon at bounding box center [59, 78] width 12 height 12
